Goal: Task Accomplishment & Management: Complete application form

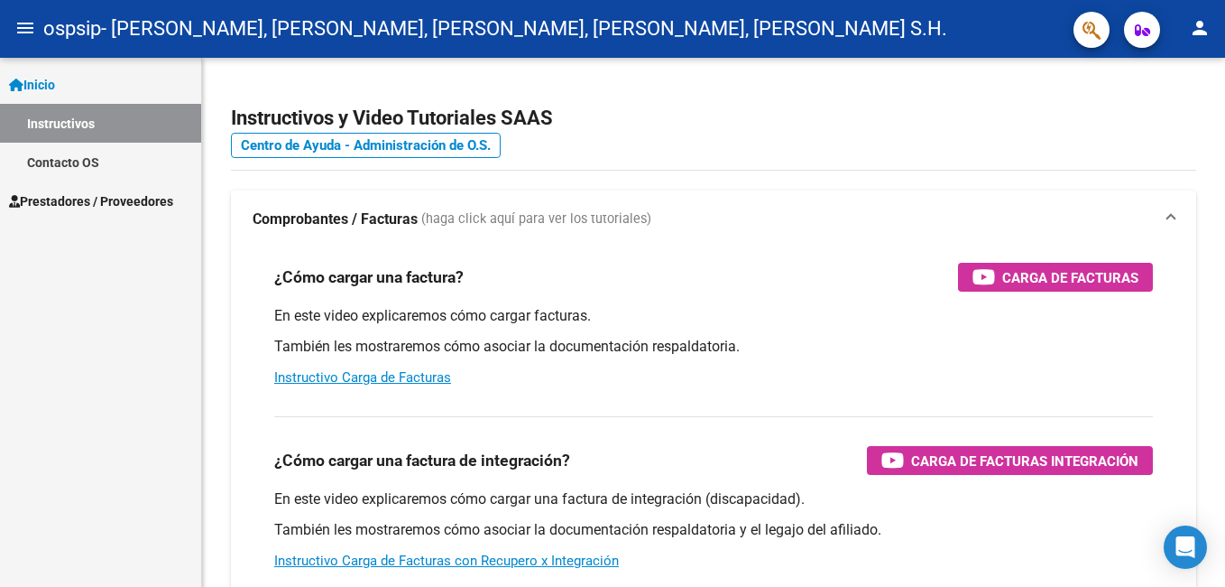
click at [138, 114] on link "Instructivos" at bounding box center [100, 123] width 201 height 39
click at [131, 111] on link "Instructivos" at bounding box center [100, 123] width 201 height 39
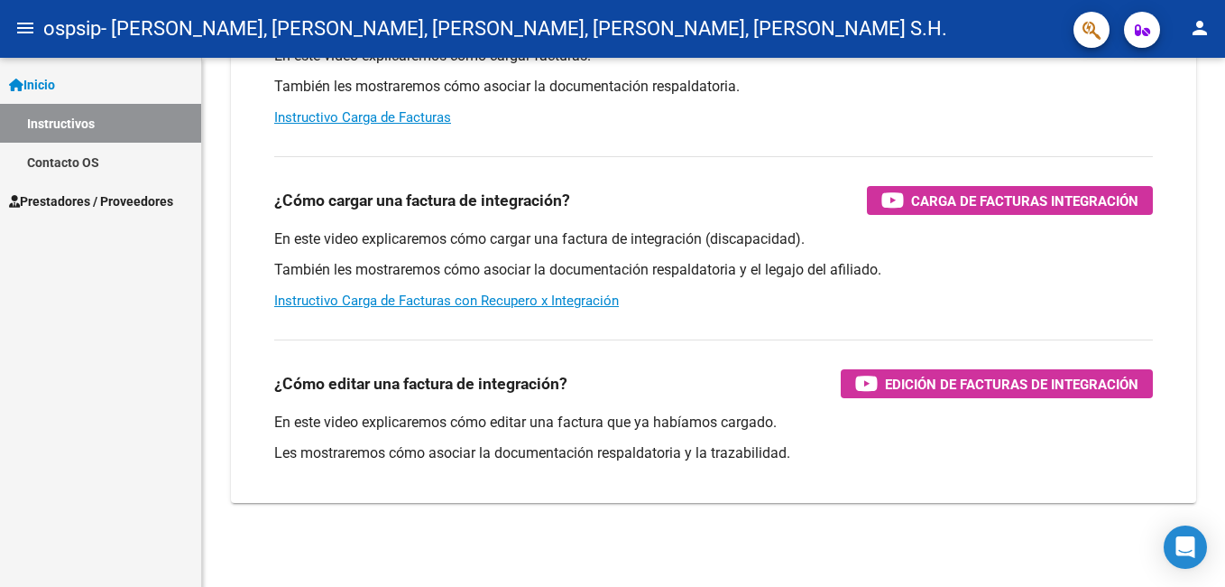
scroll to position [263, 0]
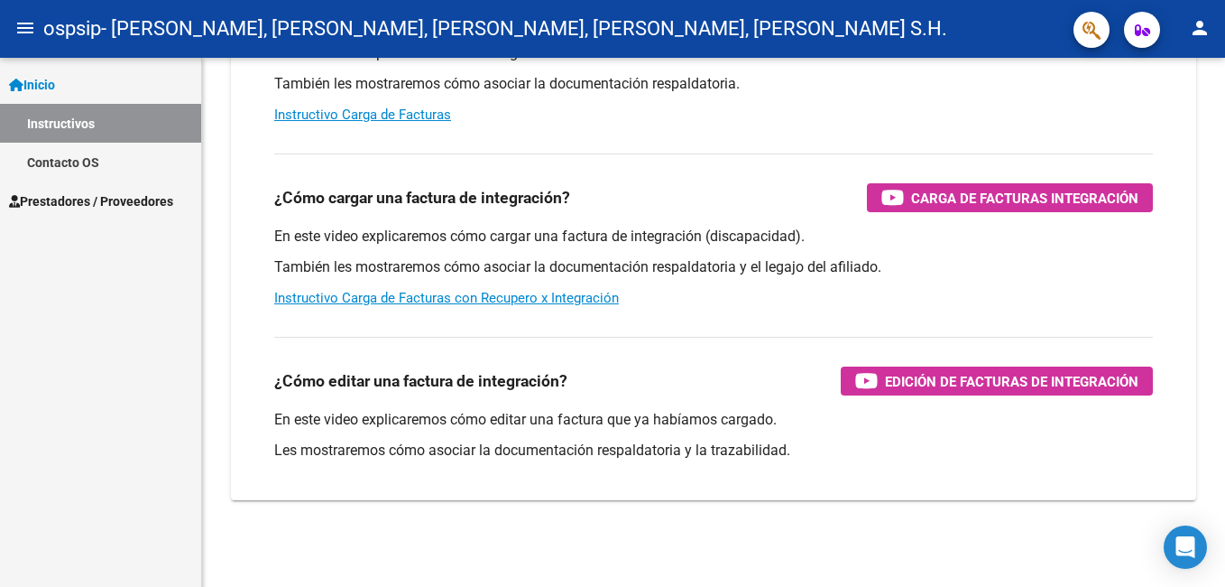
click at [83, 195] on span "Prestadores / Proveedores" at bounding box center [91, 201] width 164 height 20
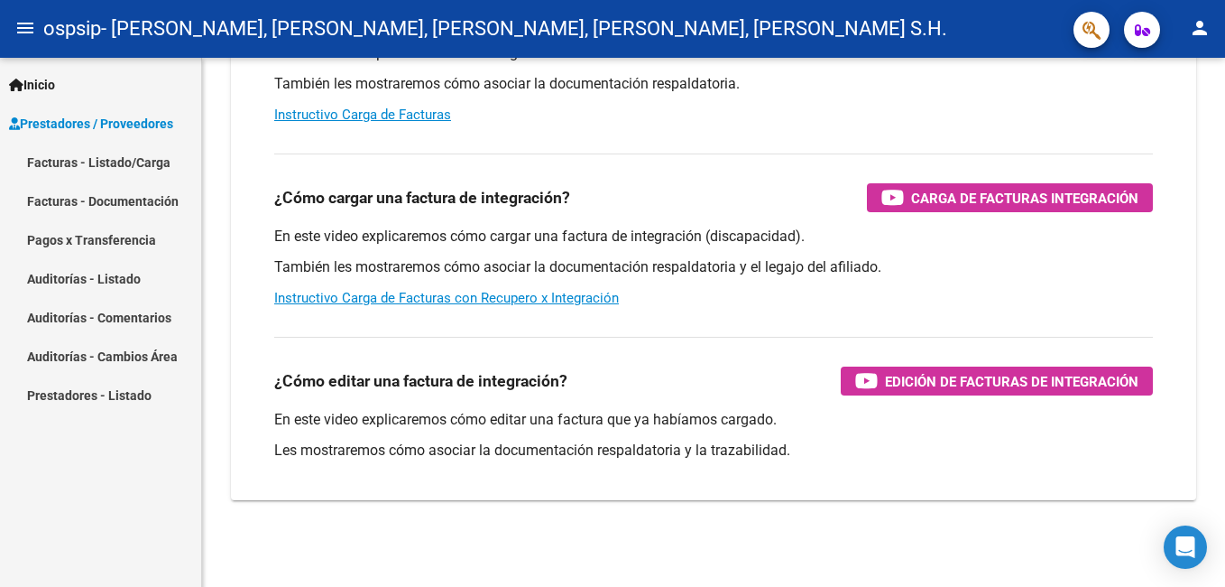
click at [110, 151] on link "Facturas - Listado/Carga" at bounding box center [100, 162] width 201 height 39
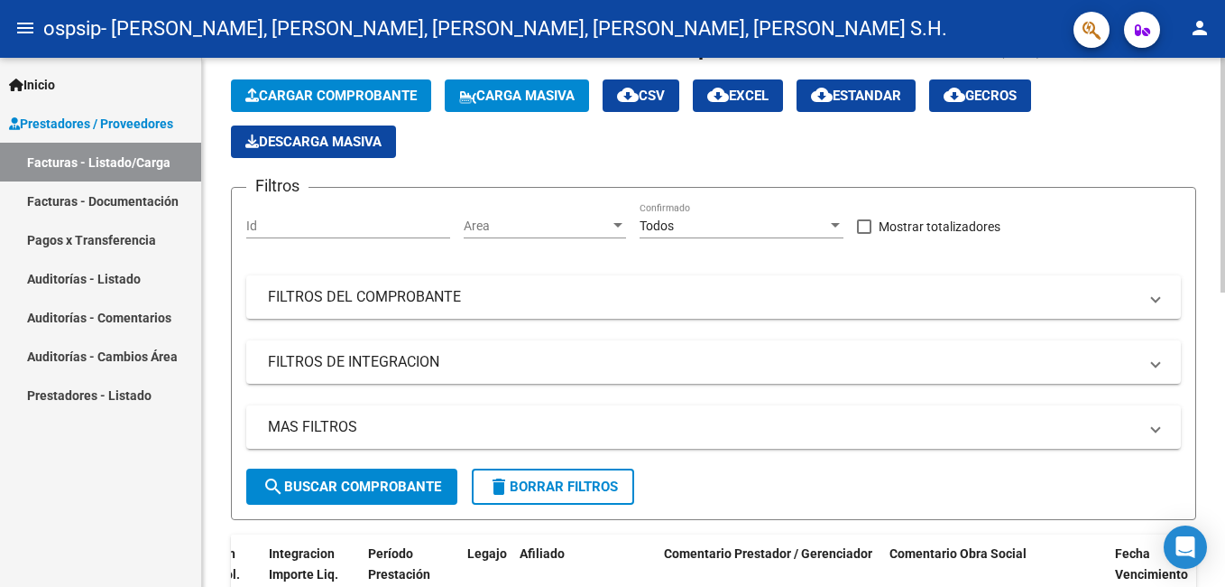
scroll to position [30, 0]
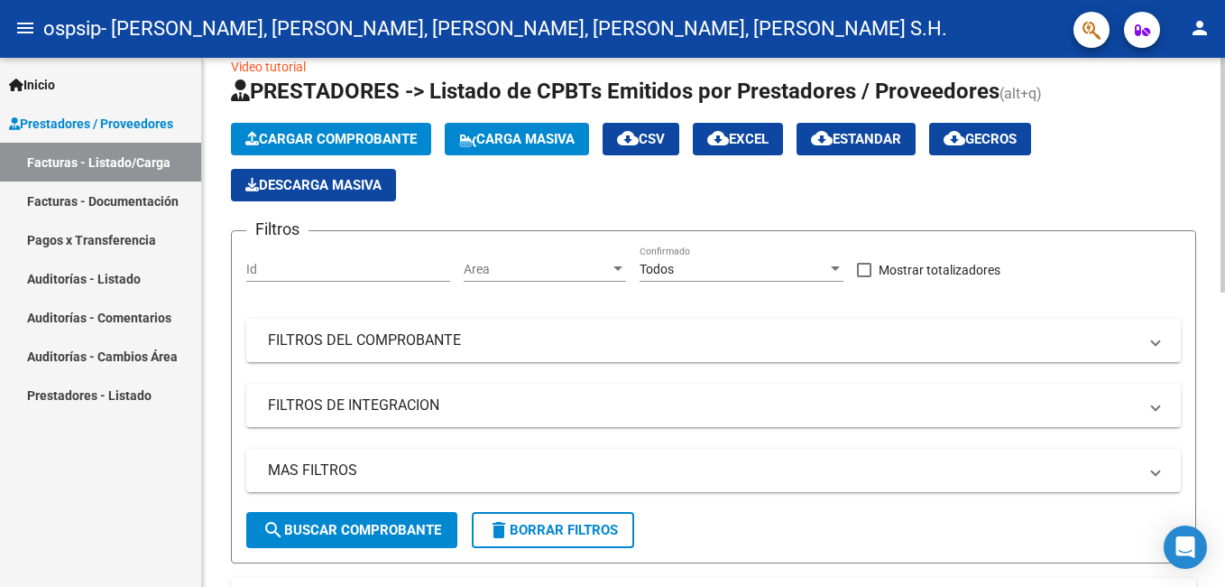
click at [296, 137] on span "Cargar Comprobante" at bounding box center [330, 139] width 171 height 16
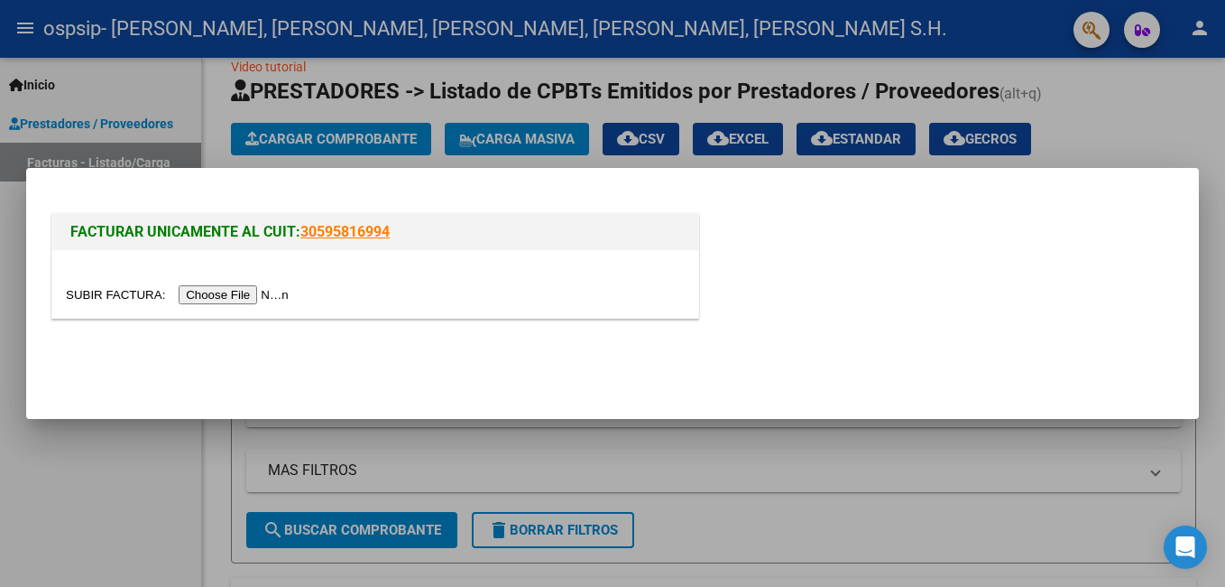
click at [220, 298] on input "file" at bounding box center [180, 294] width 228 height 19
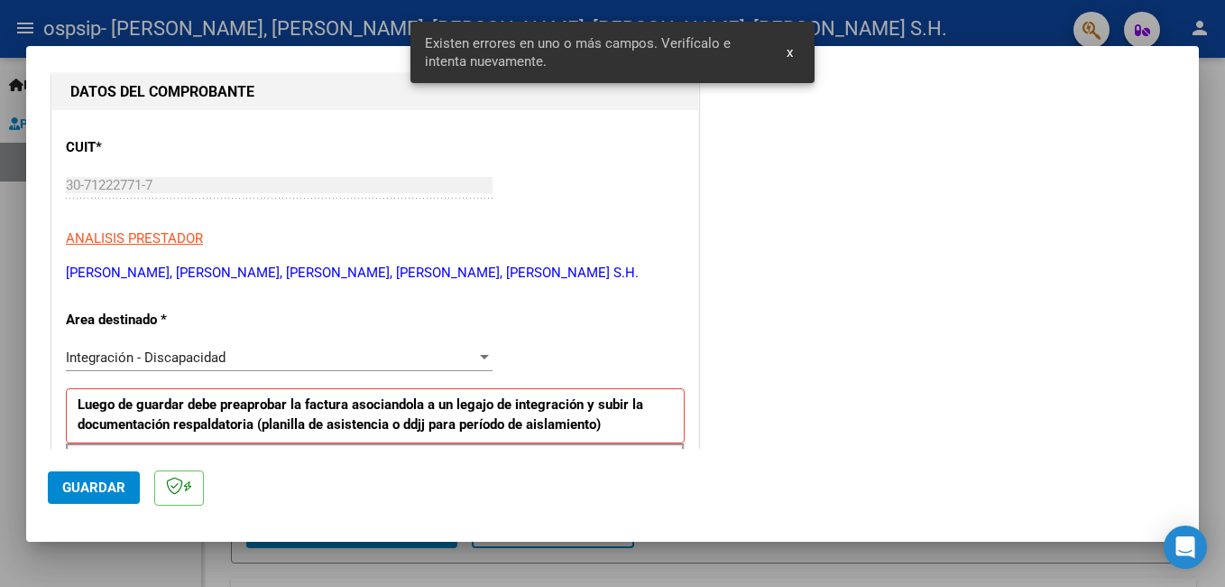
scroll to position [404, 0]
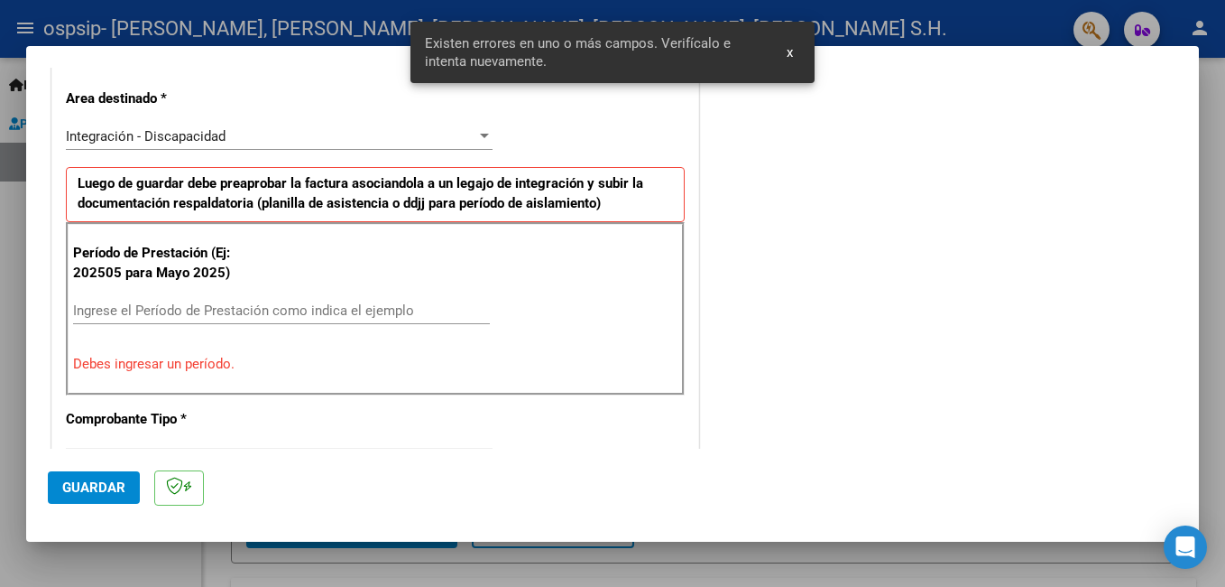
click at [106, 319] on input "Ingrese el Período de Prestación como indica el ejemplo" at bounding box center [281, 310] width 417 height 16
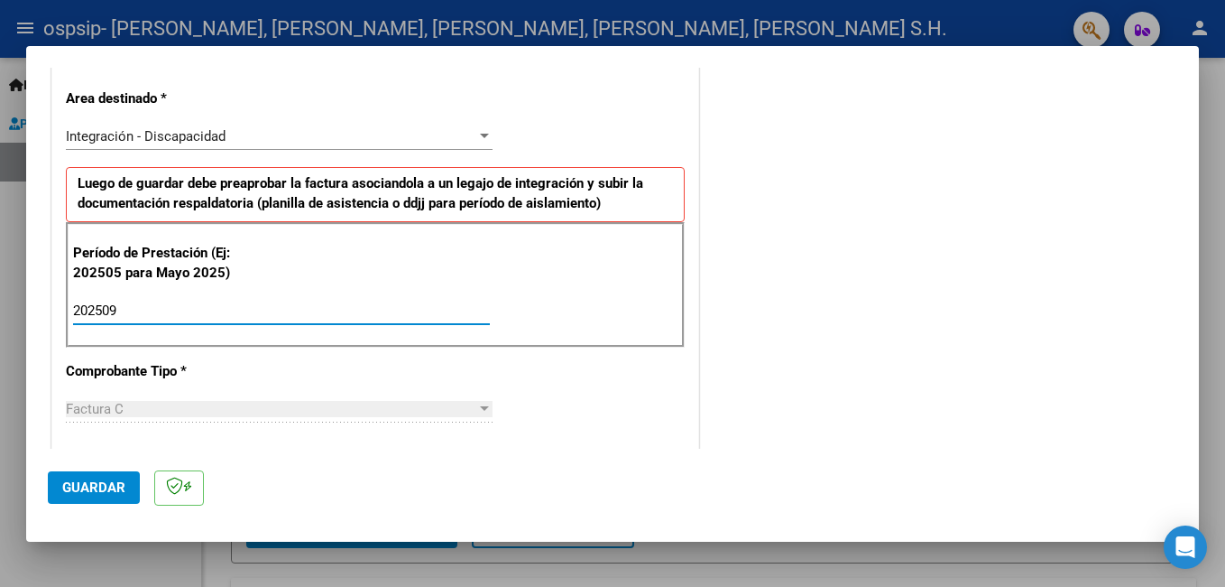
type input "202509"
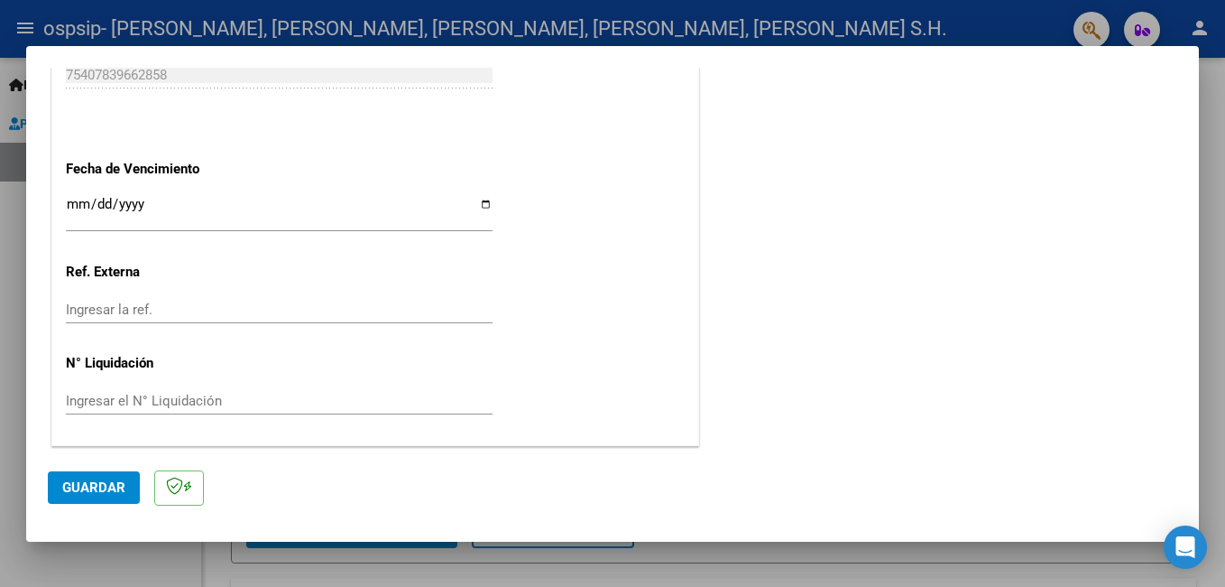
scroll to position [1227, 0]
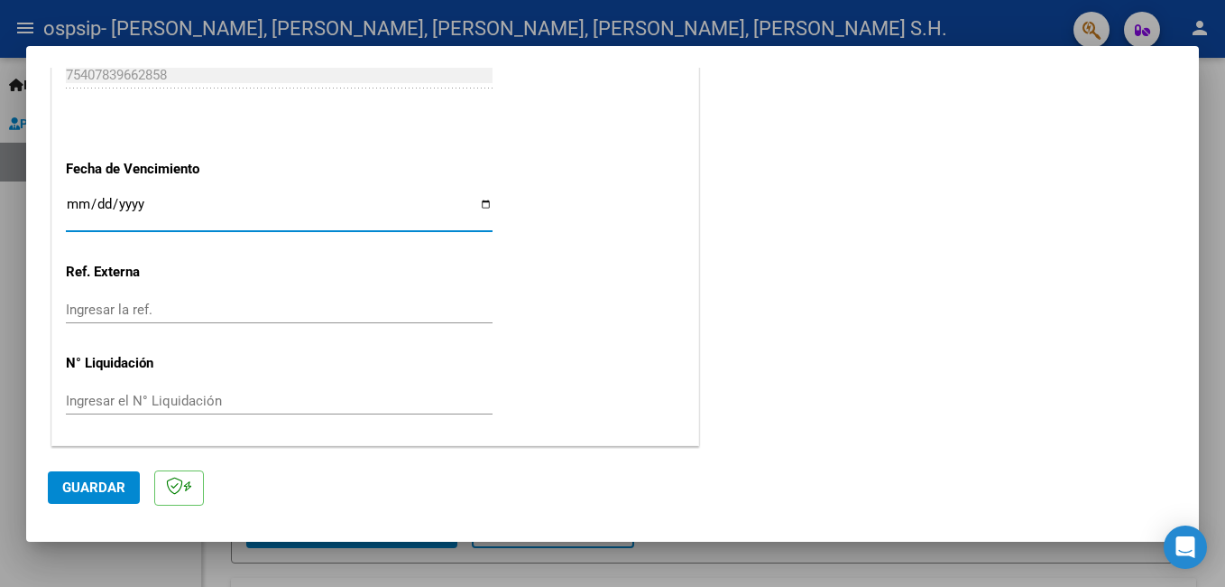
click at [76, 202] on input "Ingresar la fecha" at bounding box center [279, 211] width 427 height 29
click at [478, 208] on input "Ingresar la fecha" at bounding box center [279, 211] width 427 height 29
click at [475, 204] on input "Ingresar la fecha" at bounding box center [279, 211] width 427 height 29
type input "[DATE]"
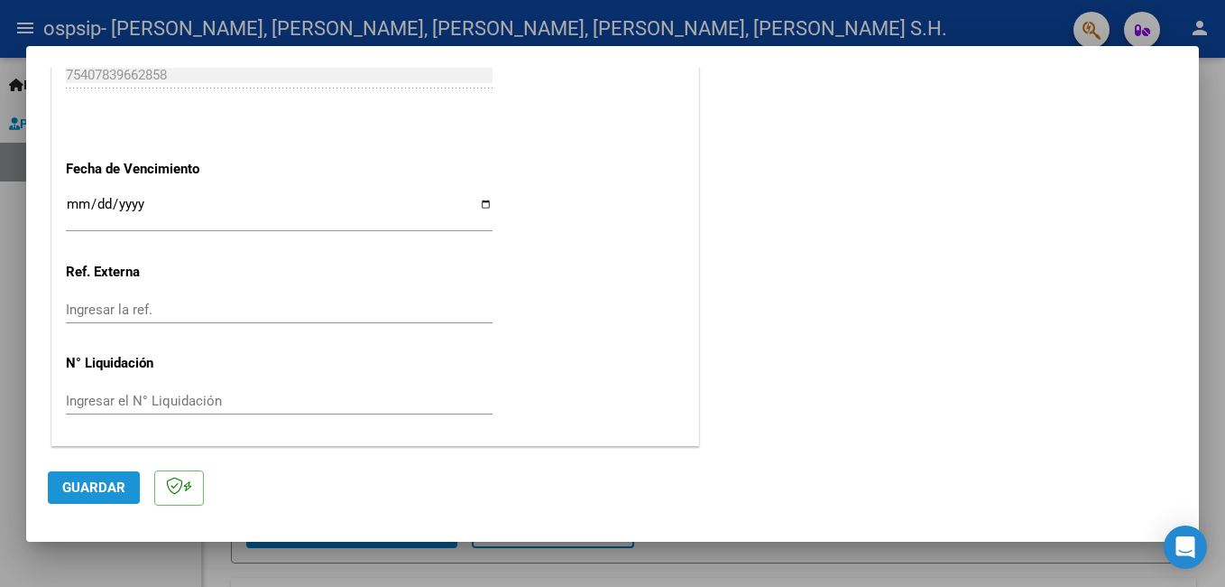
click at [118, 486] on span "Guardar" at bounding box center [93, 487] width 63 height 16
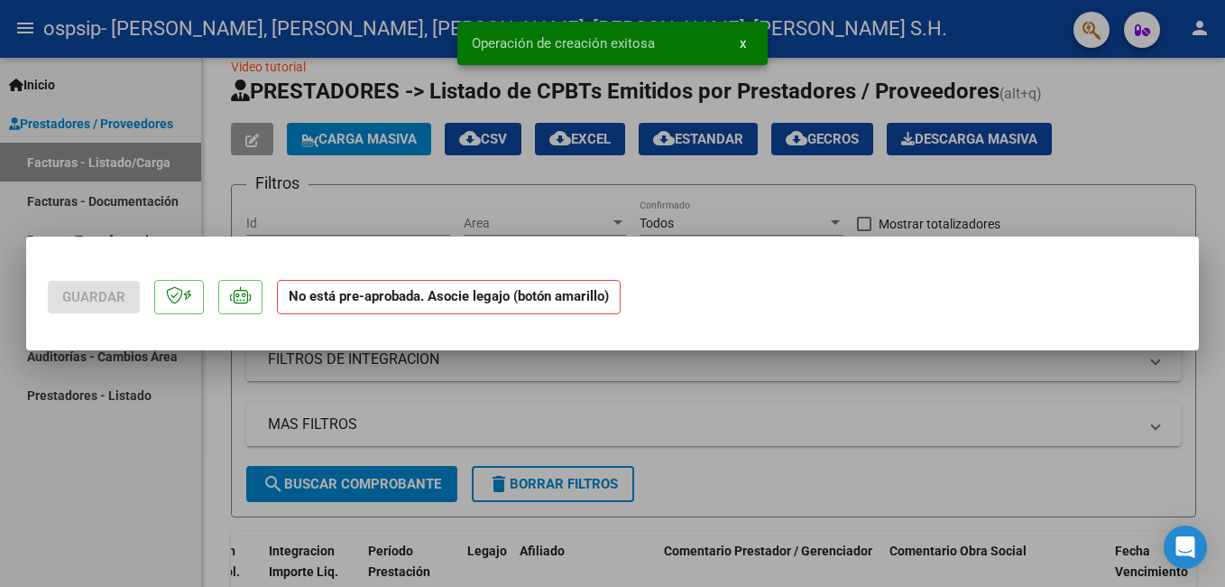
scroll to position [0, 0]
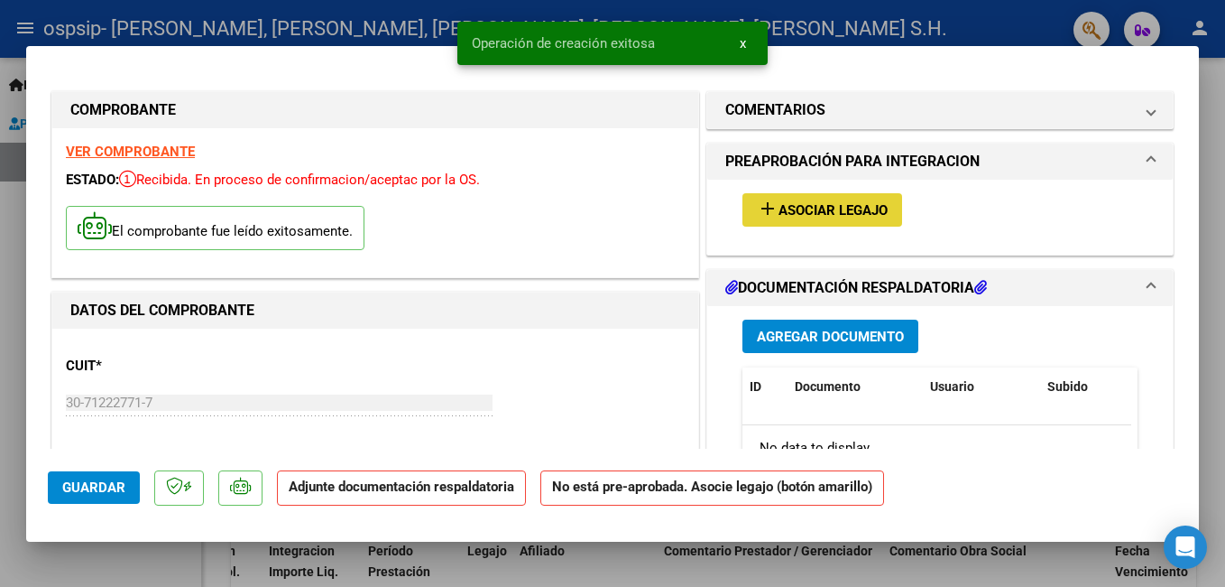
click at [760, 202] on mat-icon "add" at bounding box center [768, 209] width 22 height 22
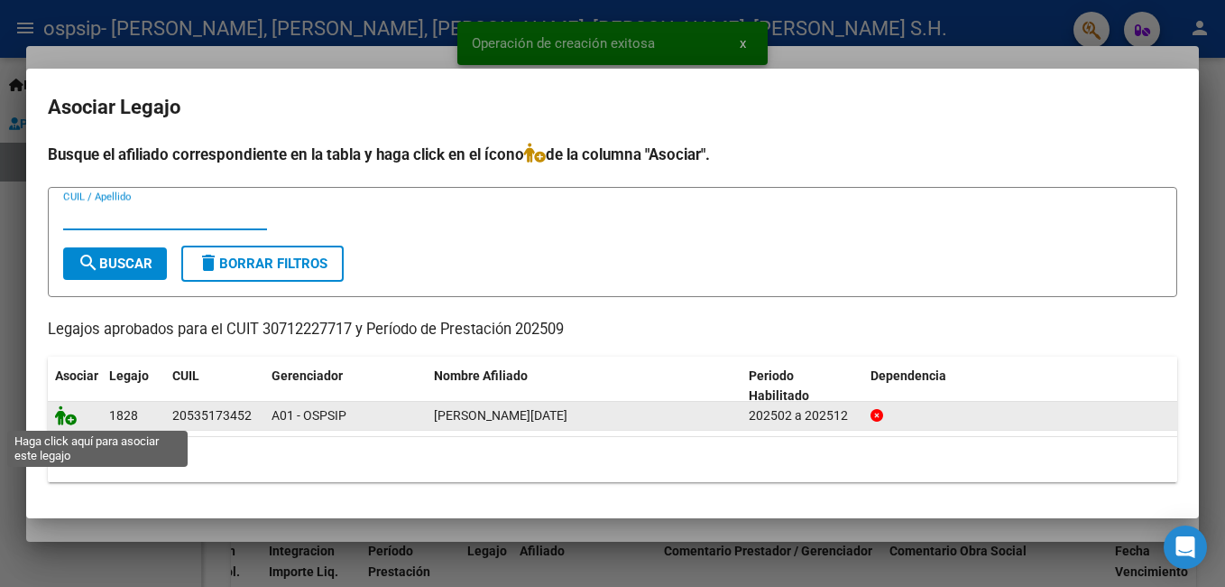
click at [60, 412] on icon at bounding box center [66, 415] width 22 height 20
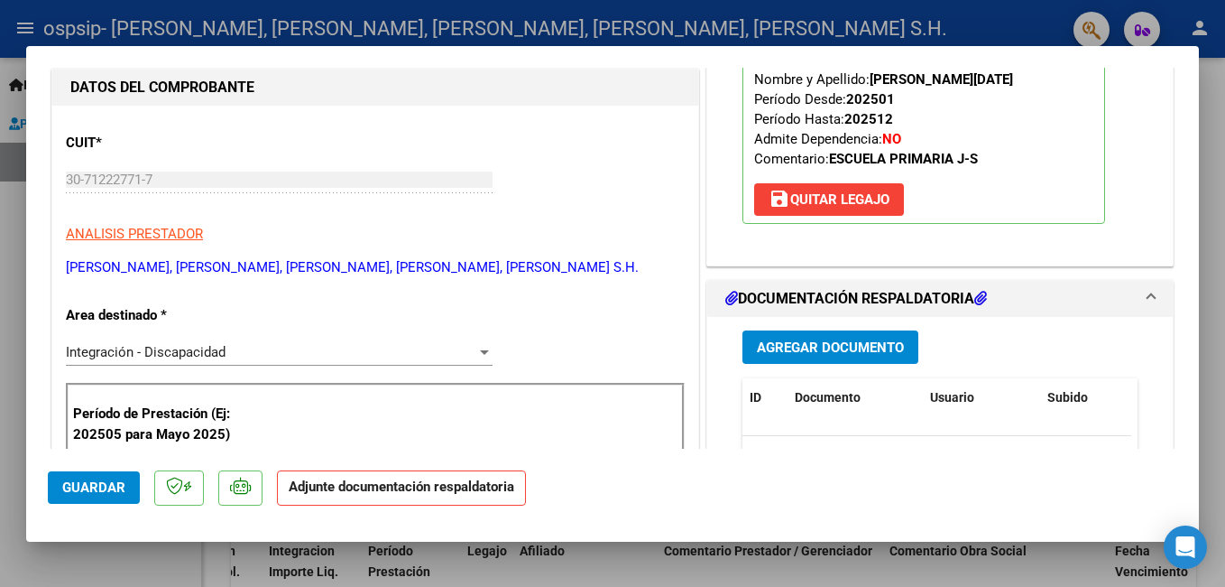
scroll to position [271, 0]
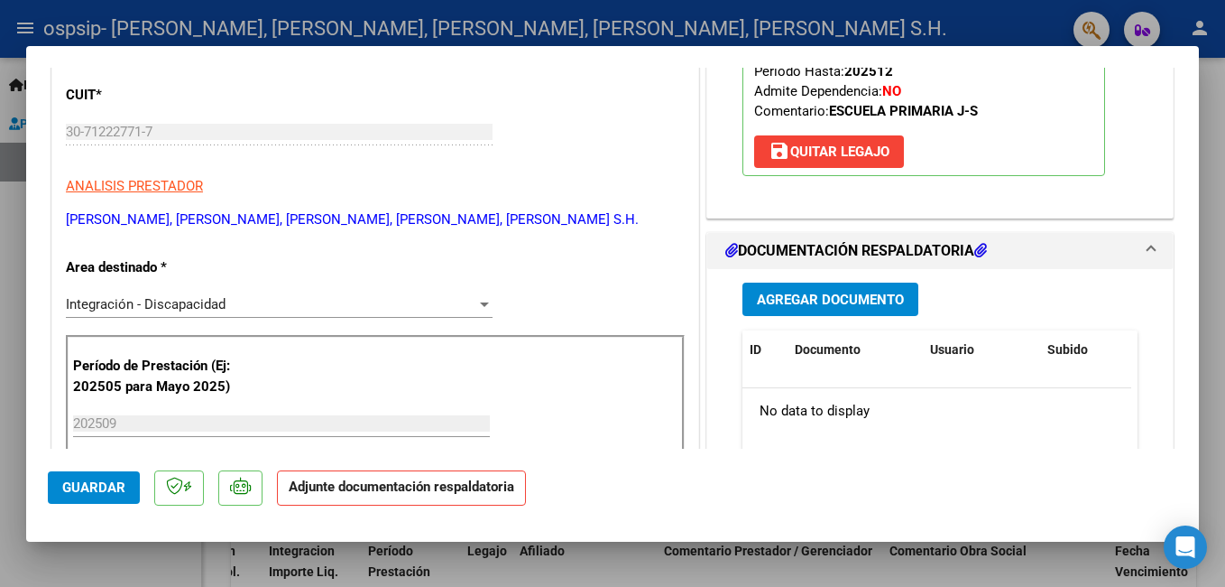
click at [769, 293] on span "Agregar Documento" at bounding box center [830, 299] width 147 height 16
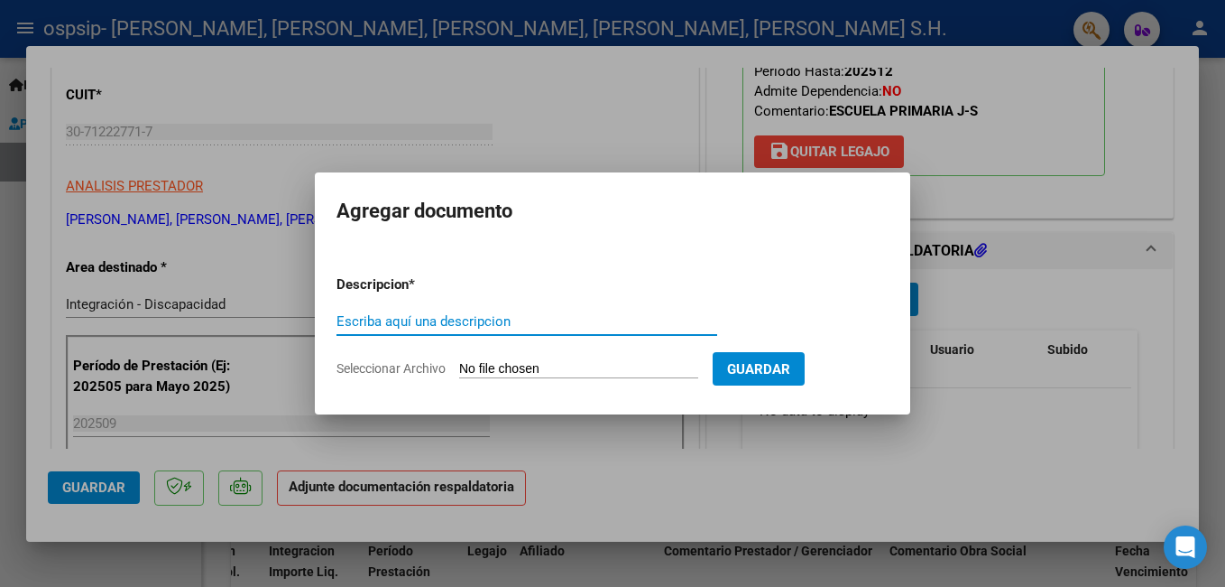
click at [423, 319] on input "Escriba aquí una descripcion" at bounding box center [527, 321] width 381 height 16
type input "planilla de asistencia"
click at [575, 371] on input "Seleccionar Archivo" at bounding box center [578, 369] width 239 height 17
type input "C:\fakepath\[PERSON_NAME] SEP.pdf"
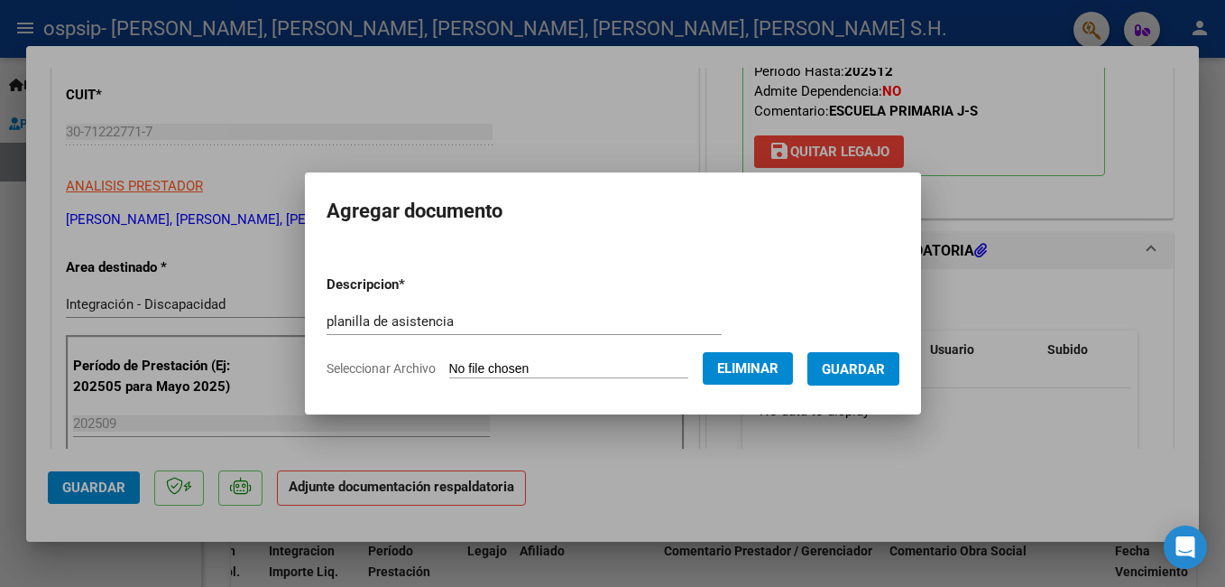
click at [843, 366] on span "Guardar" at bounding box center [853, 369] width 63 height 16
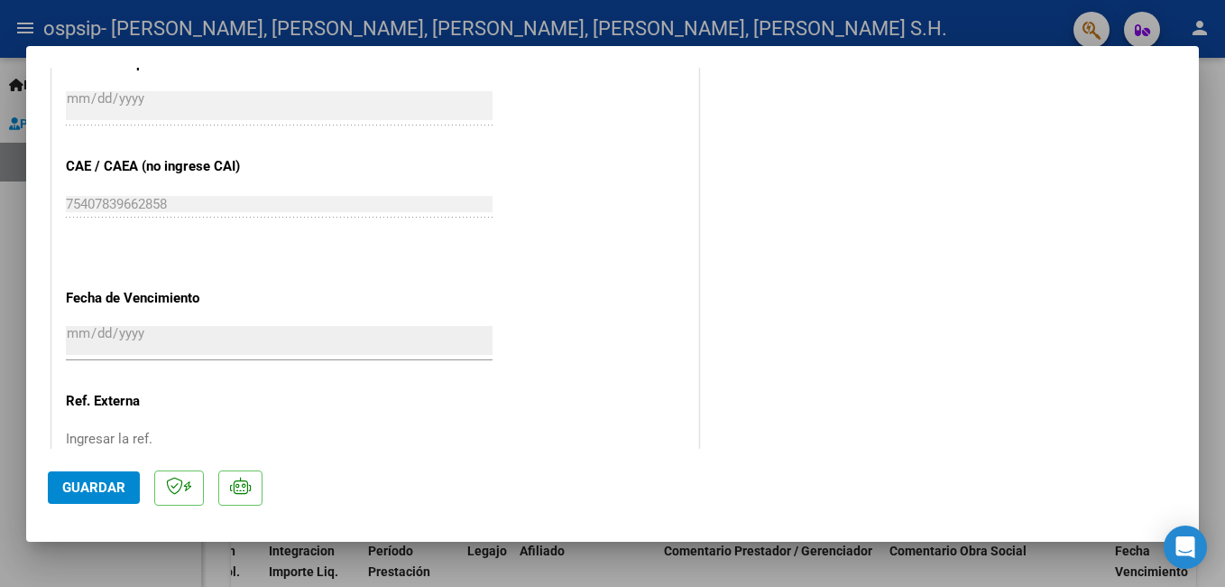
scroll to position [1254, 0]
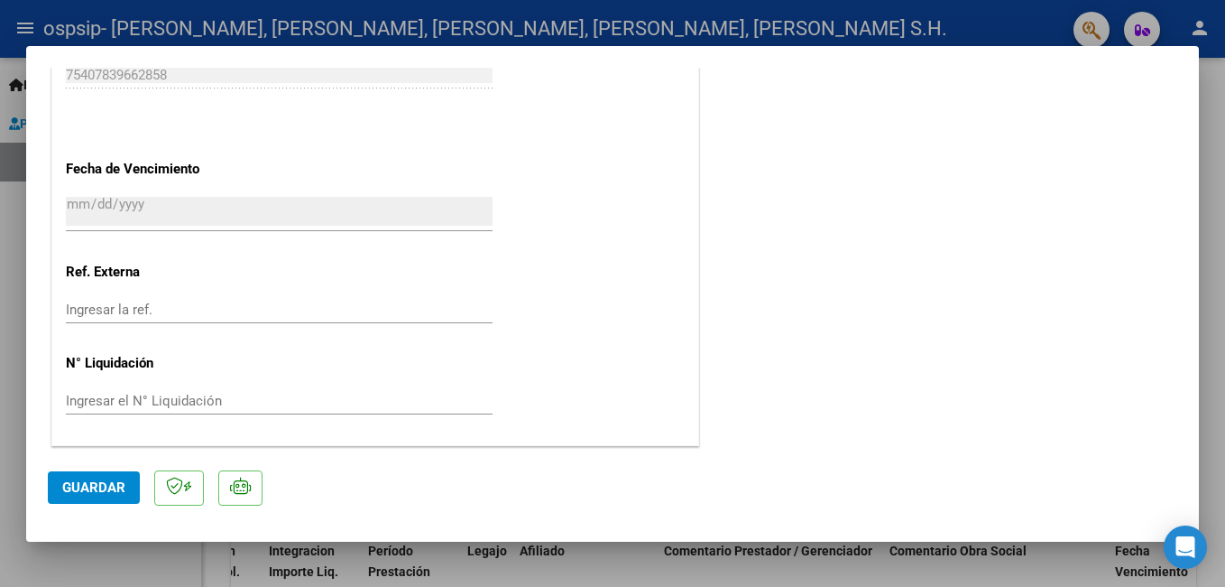
click at [94, 487] on span "Guardar" at bounding box center [93, 487] width 63 height 16
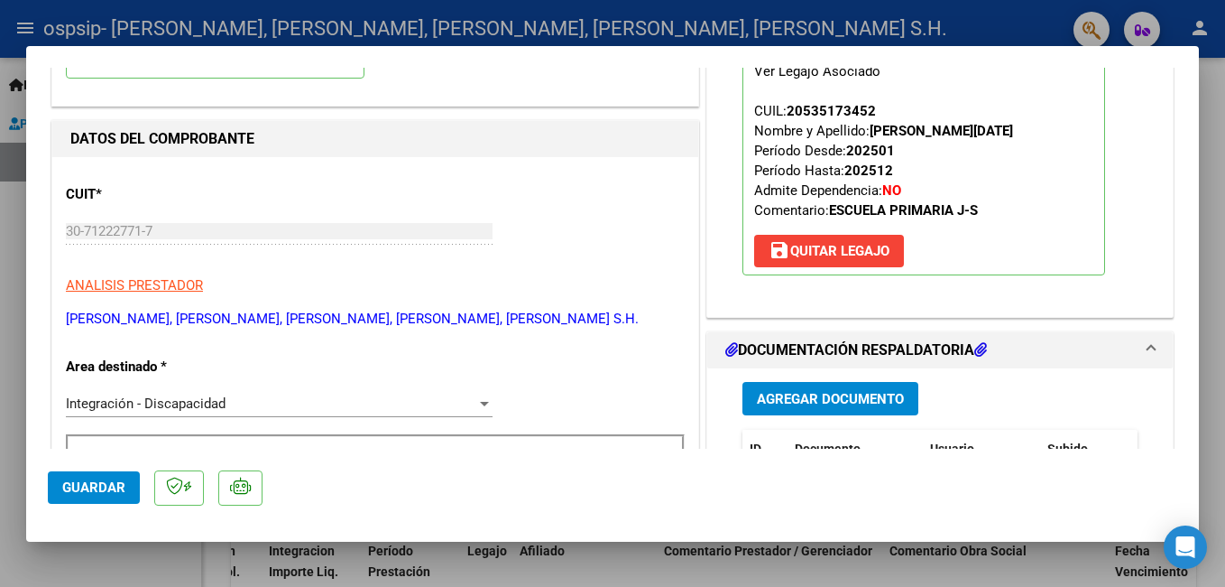
scroll to position [0, 0]
